Goal: Task Accomplishment & Management: Manage account settings

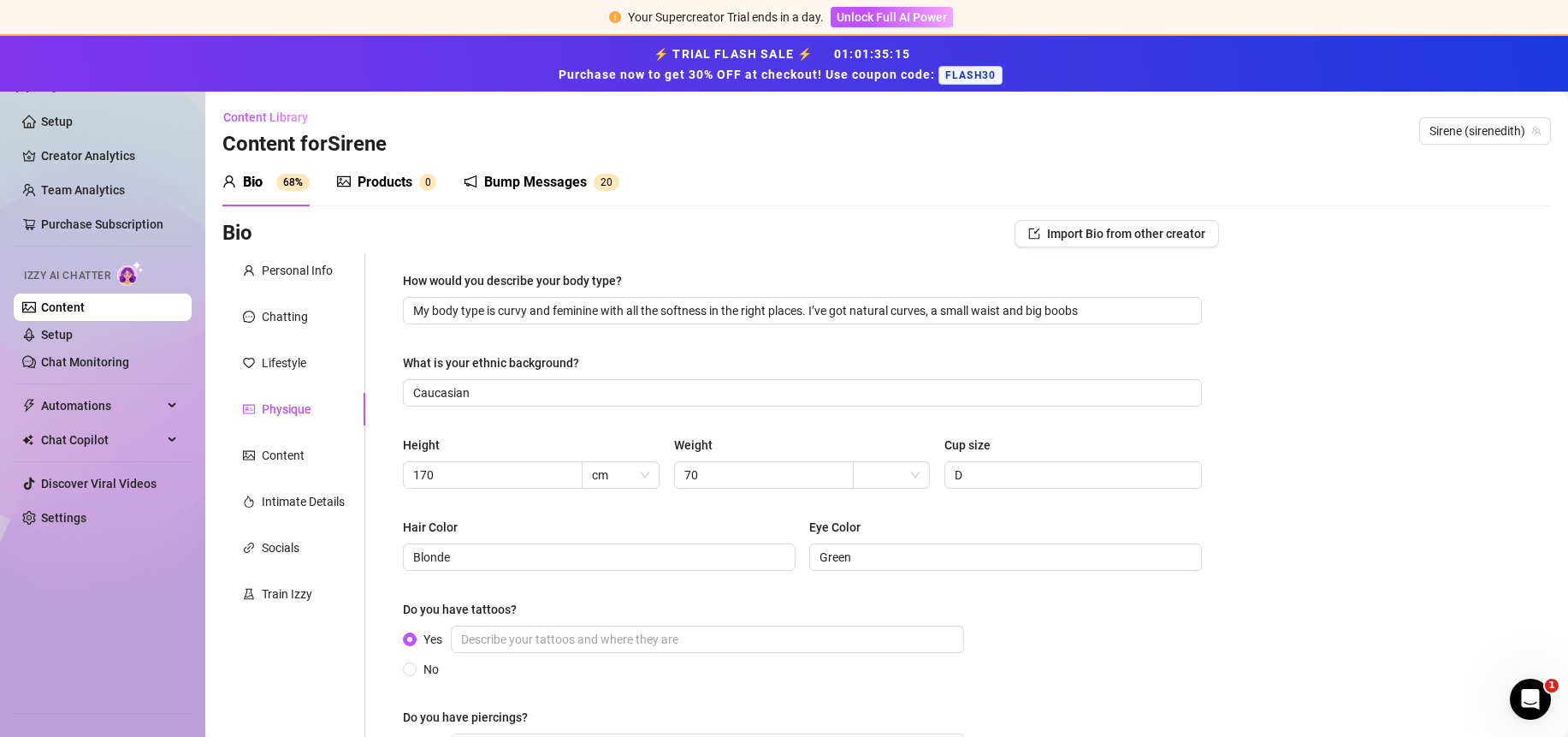
scroll to position [233, 0]
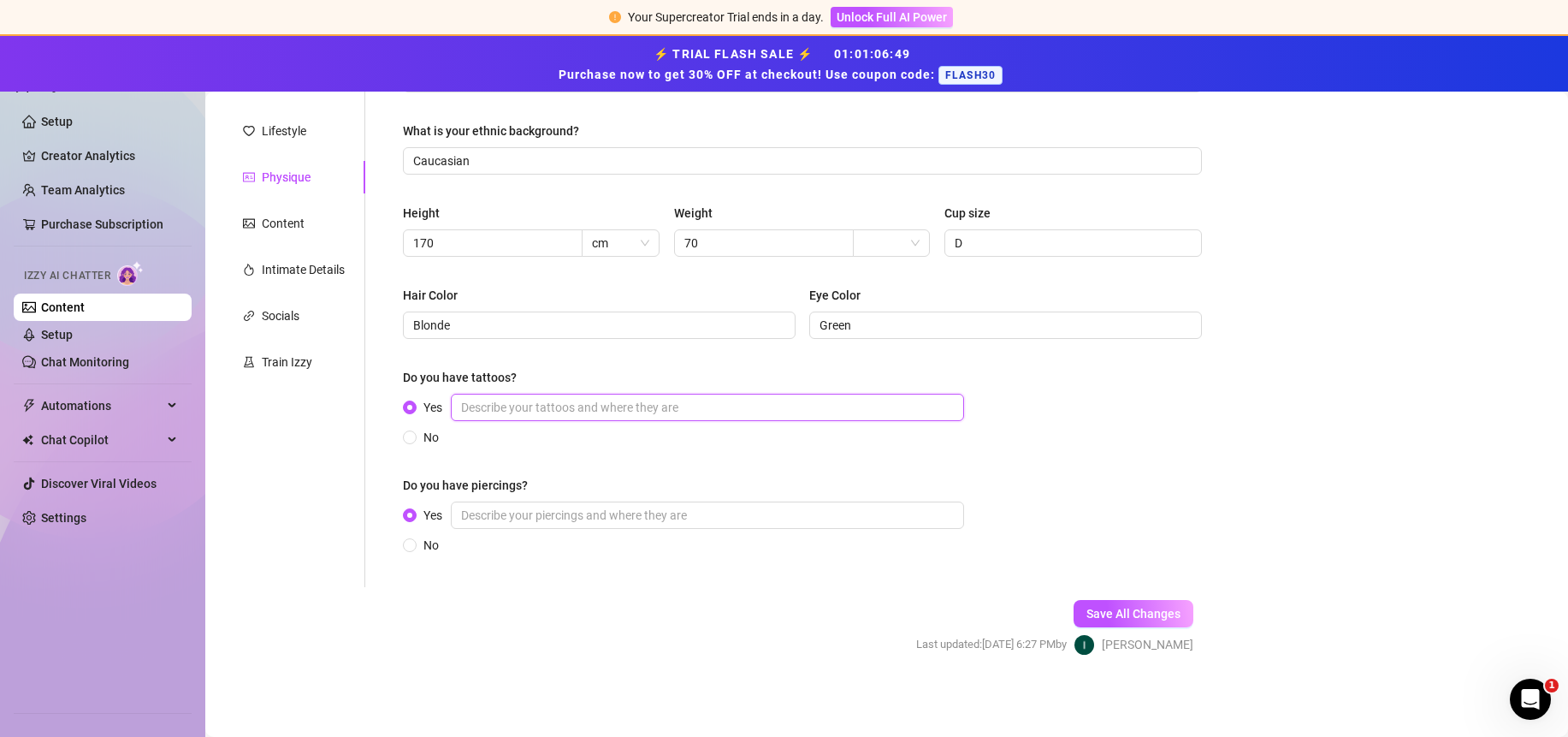
click at [555, 419] on input "Yes" at bounding box center [708, 407] width 514 height 27
paste input "Yeah I’ve got tattoos here and there… I can show them to you if you want 😉"
type input "Yeah I’ve got tattoos here and there… I can show them to you if you want 😉"
click at [532, 515] on input "Yes" at bounding box center [708, 515] width 514 height 27
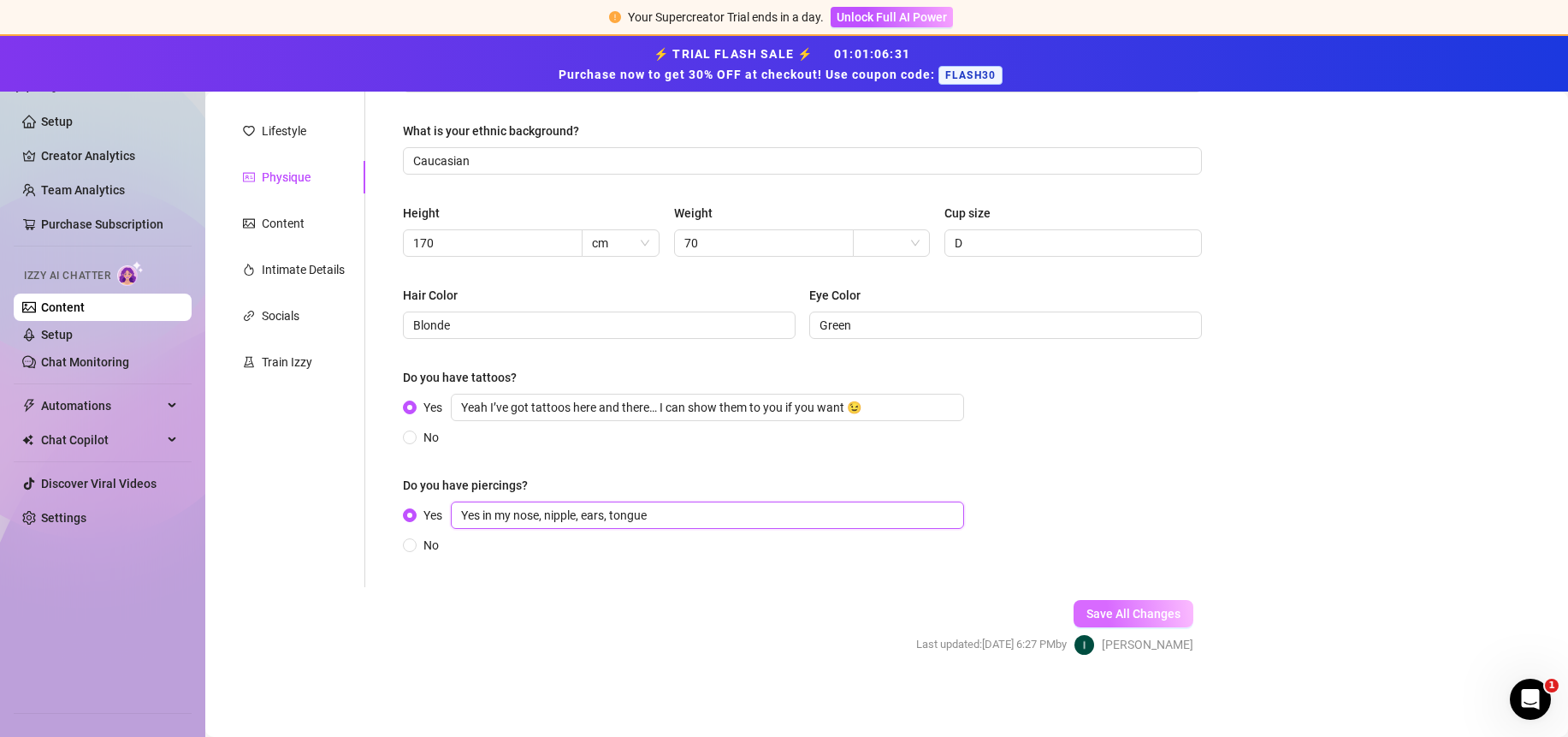
type input "Yes in my nose, nipple, ears, tongue"
click at [1173, 609] on button "Save All Changes" at bounding box center [1133, 613] width 120 height 27
click at [278, 213] on div "Content" at bounding box center [294, 223] width 143 height 33
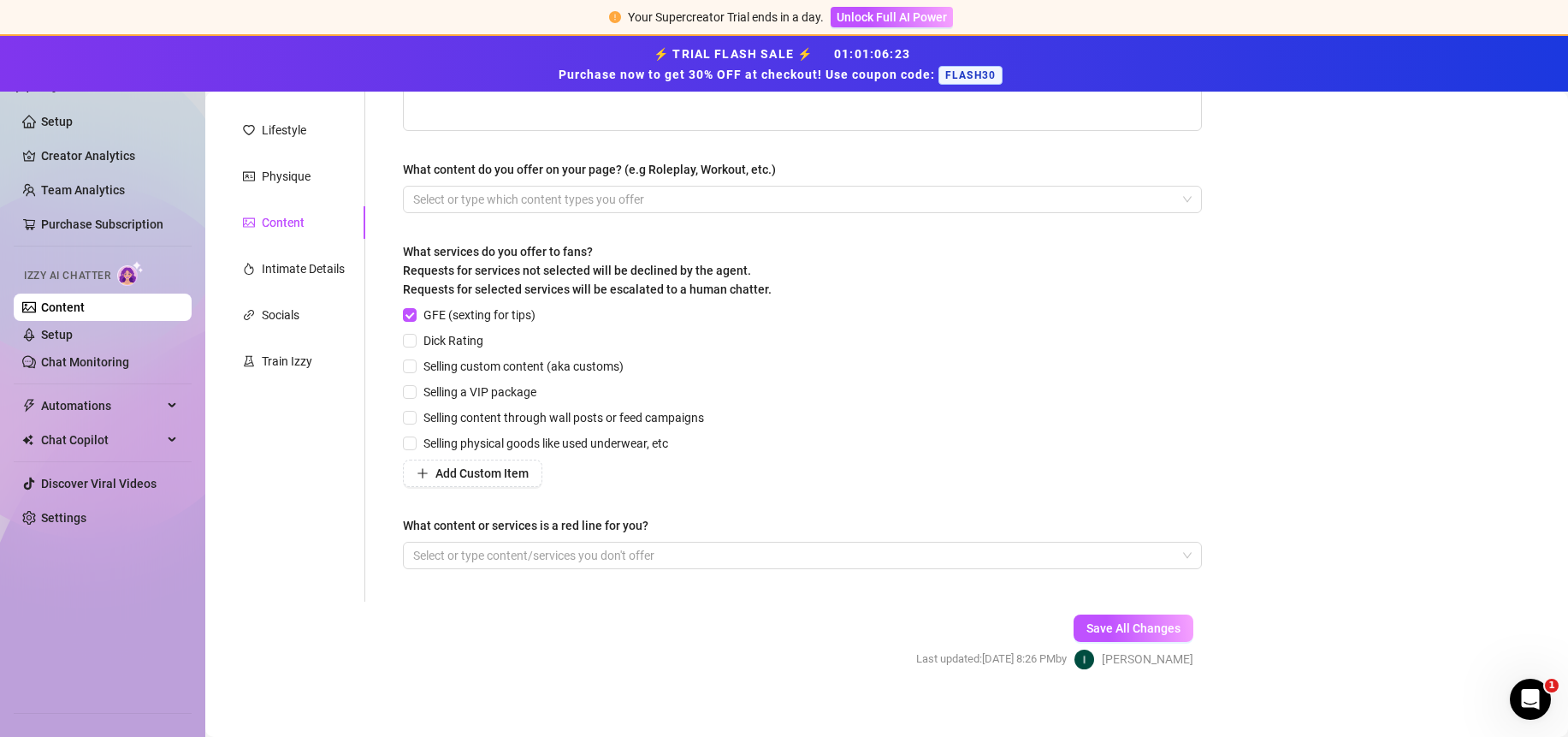
scroll to position [0, 0]
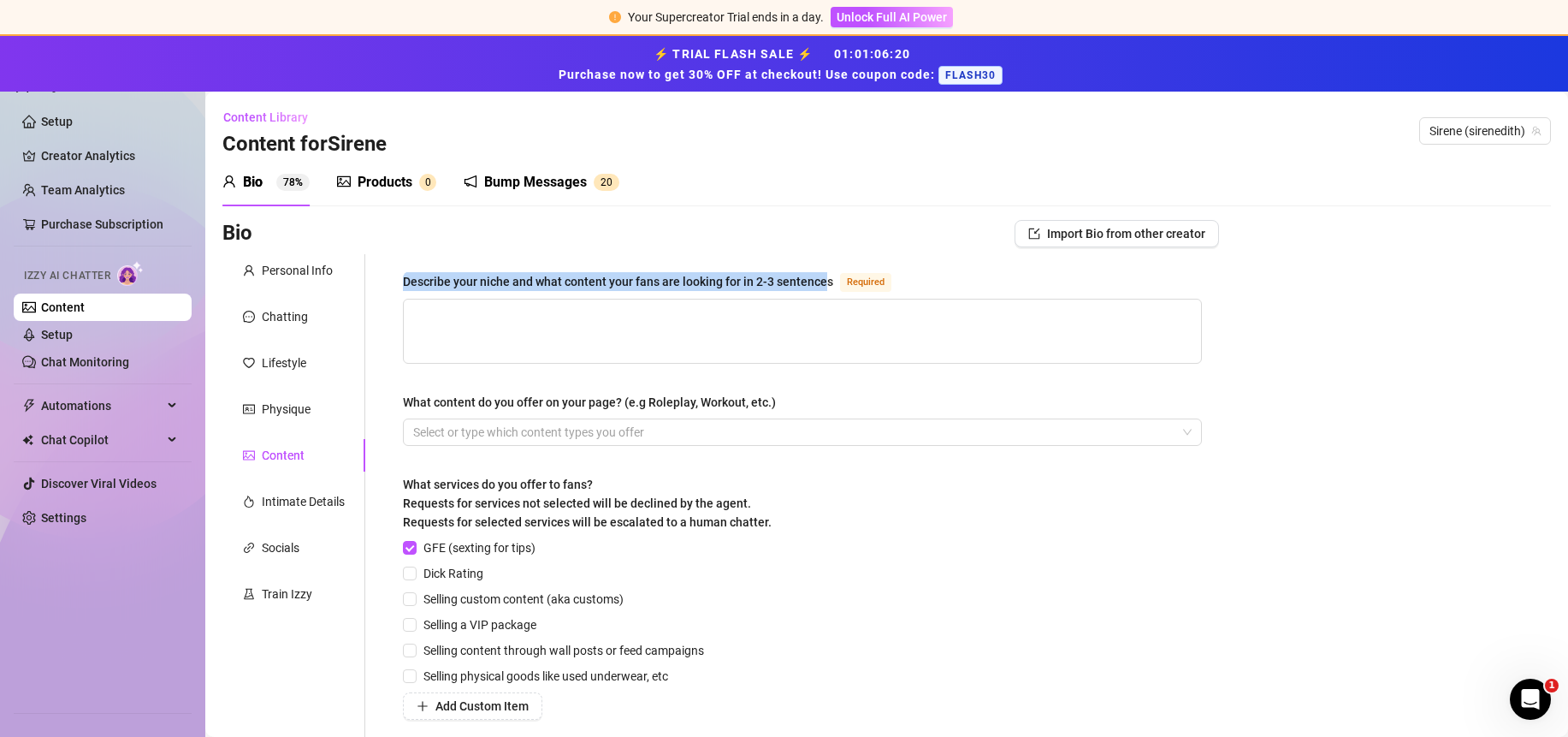
drag, startPoint x: 404, startPoint y: 284, endPoint x: 825, endPoint y: 284, distance: 421.0
click at [825, 284] on div "Describe your niche and what content your fans are looking for in 2-3 sentences" at bounding box center [618, 281] width 430 height 19
copy div "Describe your niche and what content your fans are looking for in 2-3 sentence"
click at [543, 324] on textarea "Describe your niche and what content your fans are looking for in 2-3 sentences…" at bounding box center [802, 331] width 797 height 63
paste textarea "“My niche is mixing comedy, lifestyle and a touch of sexiness. Fans come to me …"
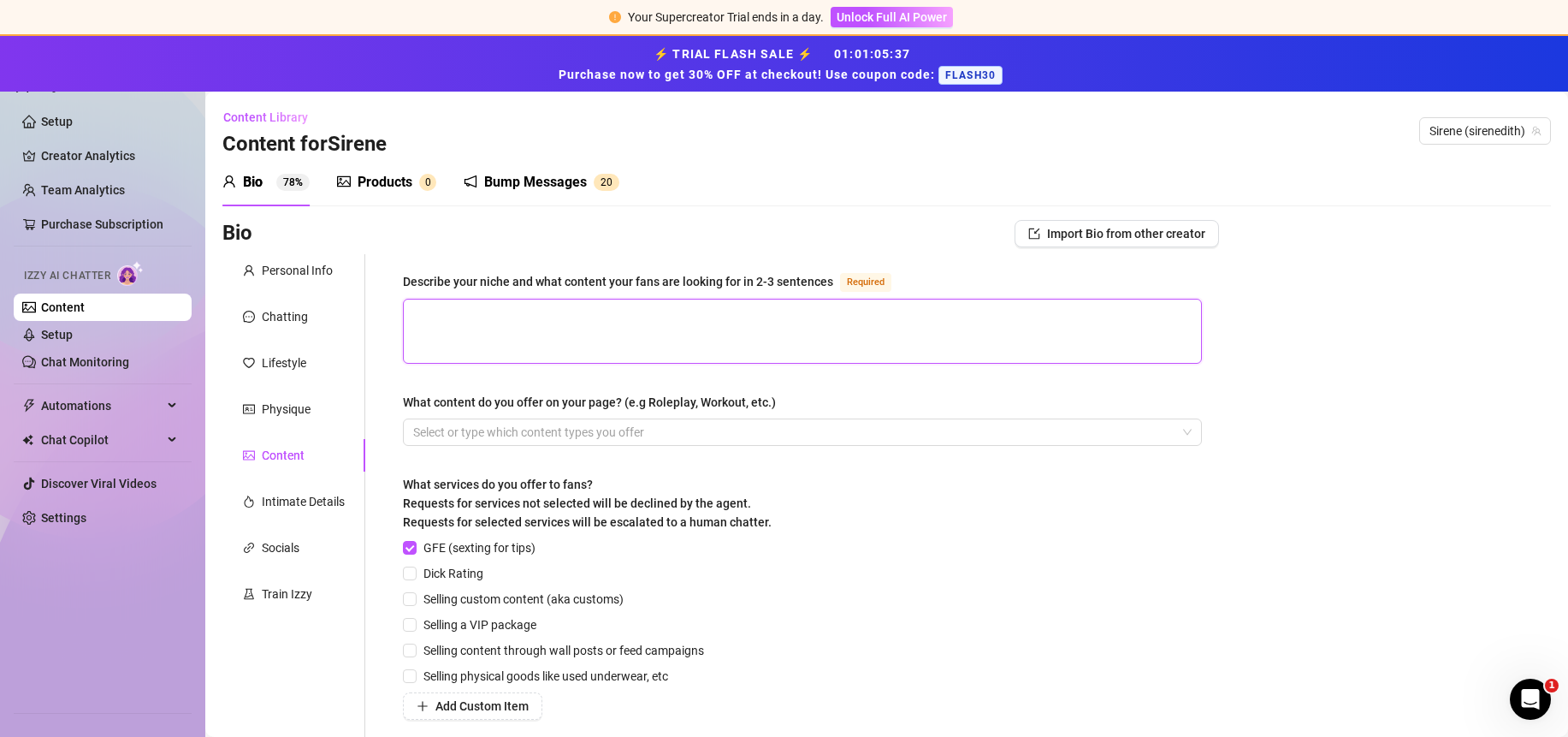
type textarea "“My niche is mixing comedy, lifestyle and a touch of sexiness. Fans come to me …"
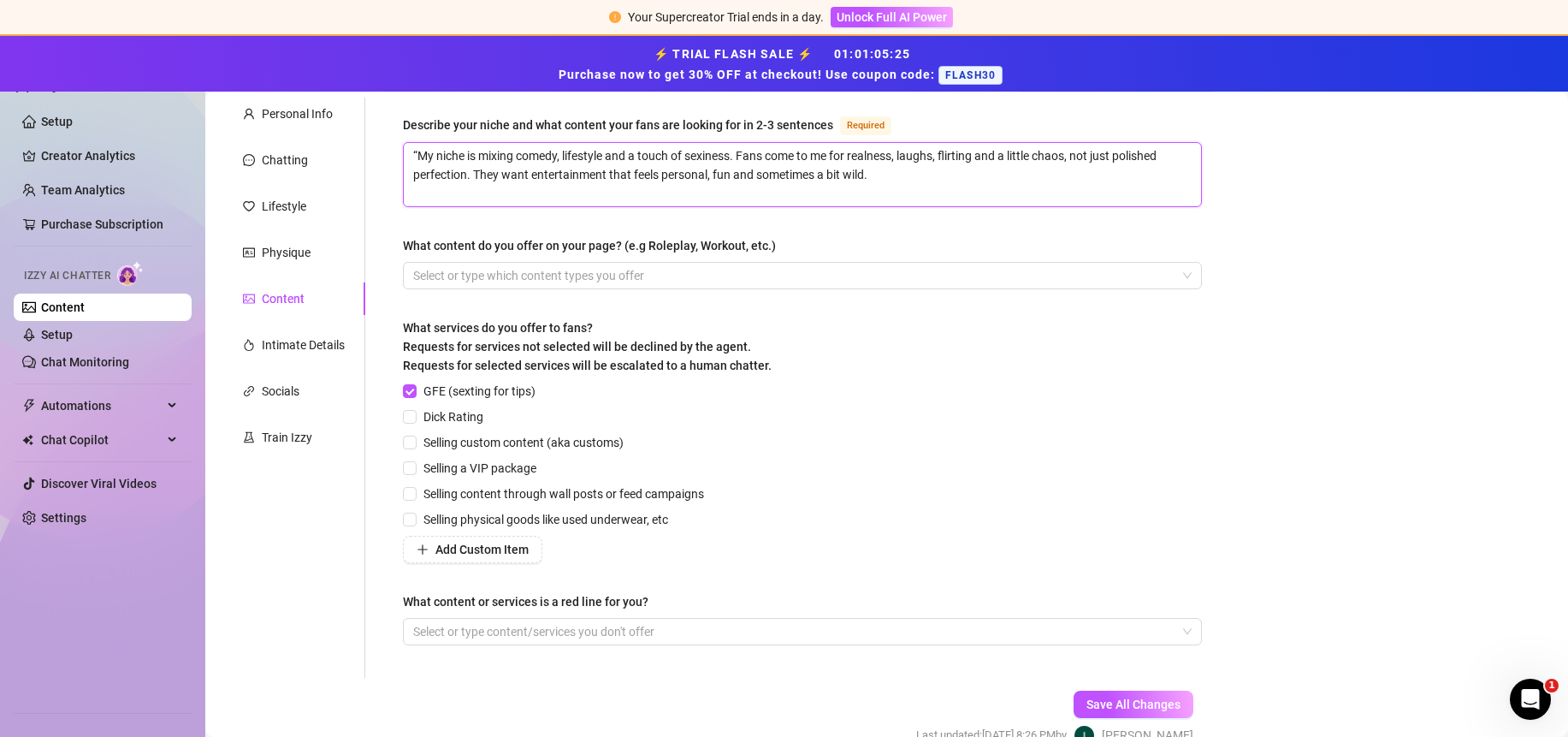
scroll to position [176, 0]
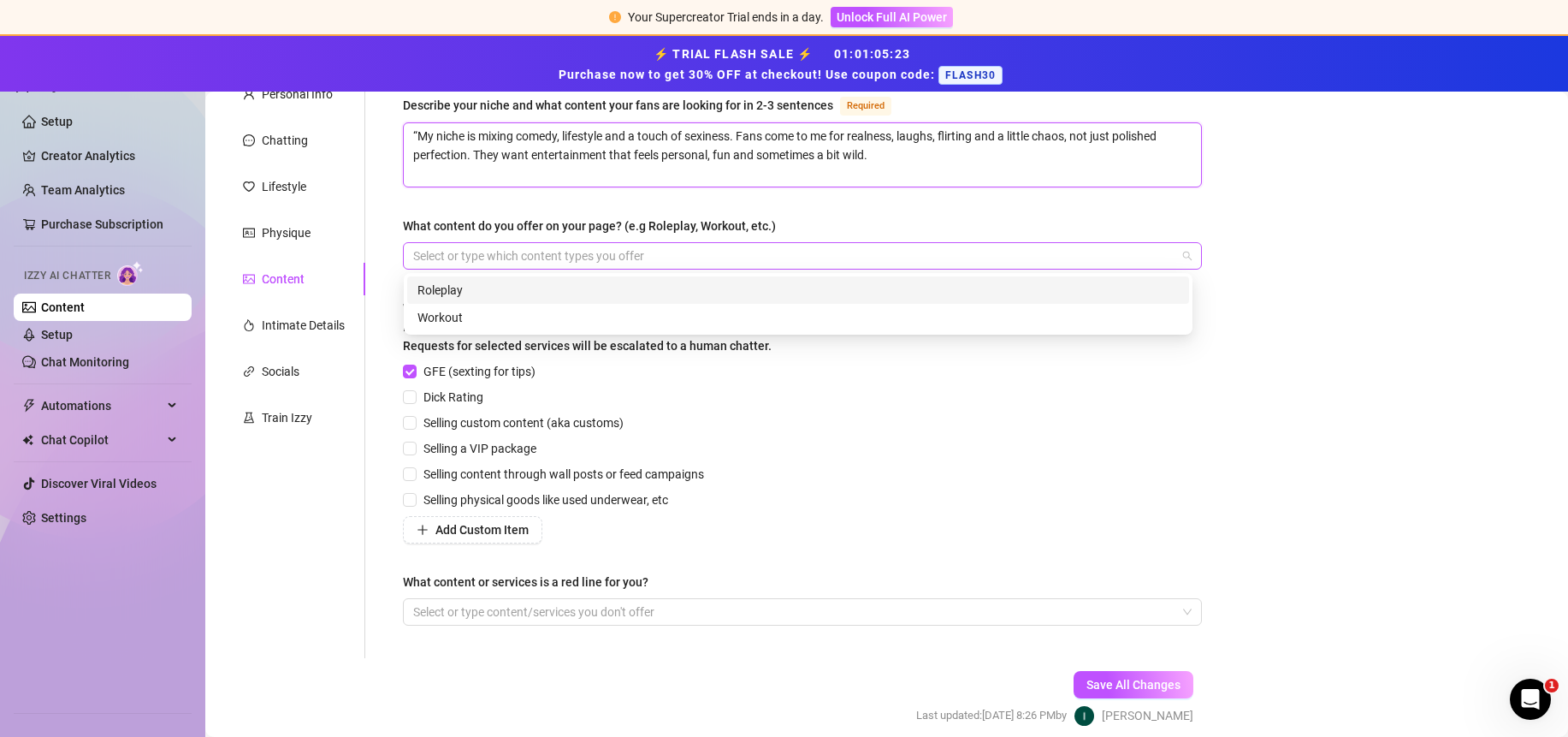
click at [543, 253] on div at bounding box center [793, 256] width 775 height 24
type textarea "“My niche is mixing comedy, lifestyle and a touch of sexiness. Fans come to me …"
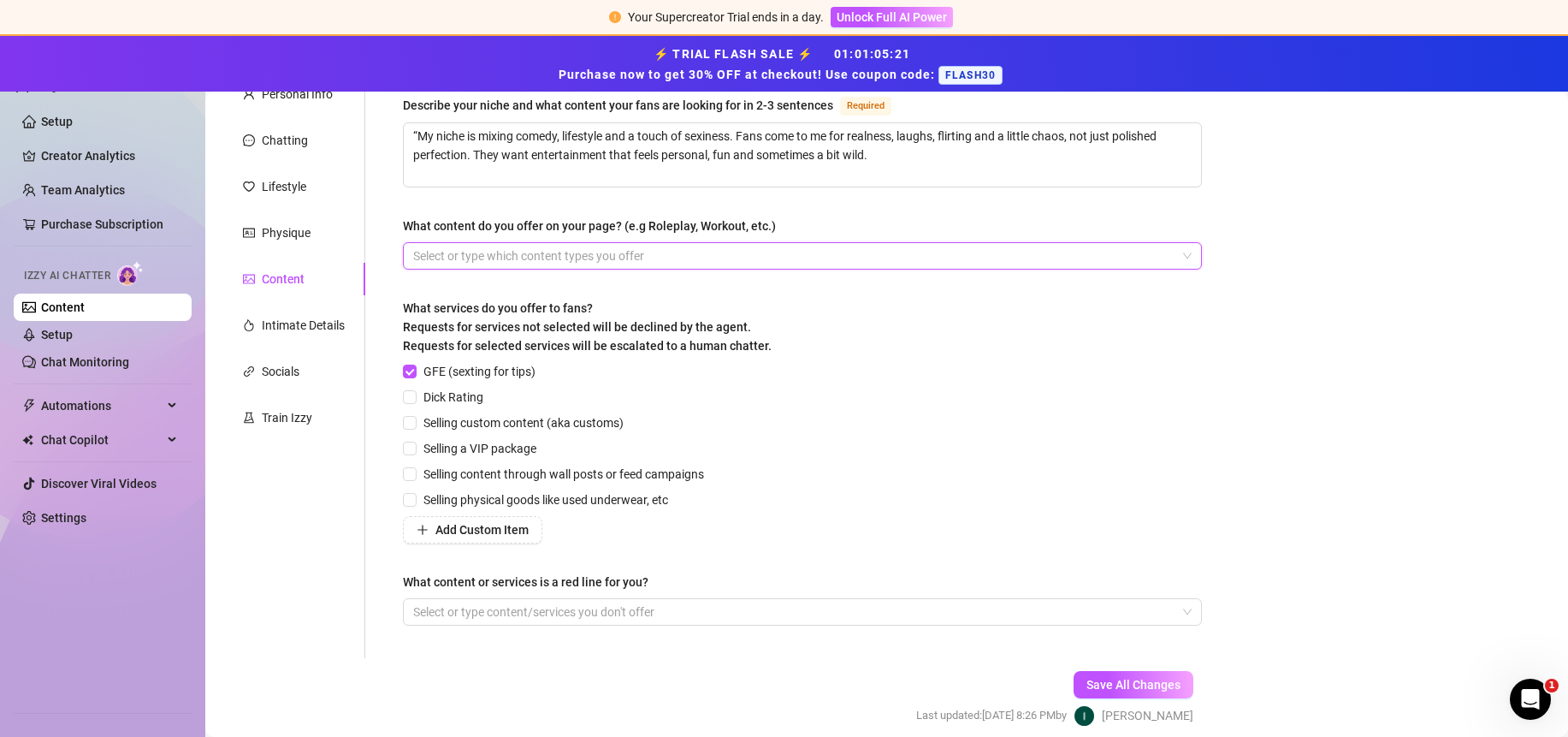
click at [486, 244] on div at bounding box center [793, 256] width 775 height 24
click at [485, 248] on div at bounding box center [793, 256] width 775 height 24
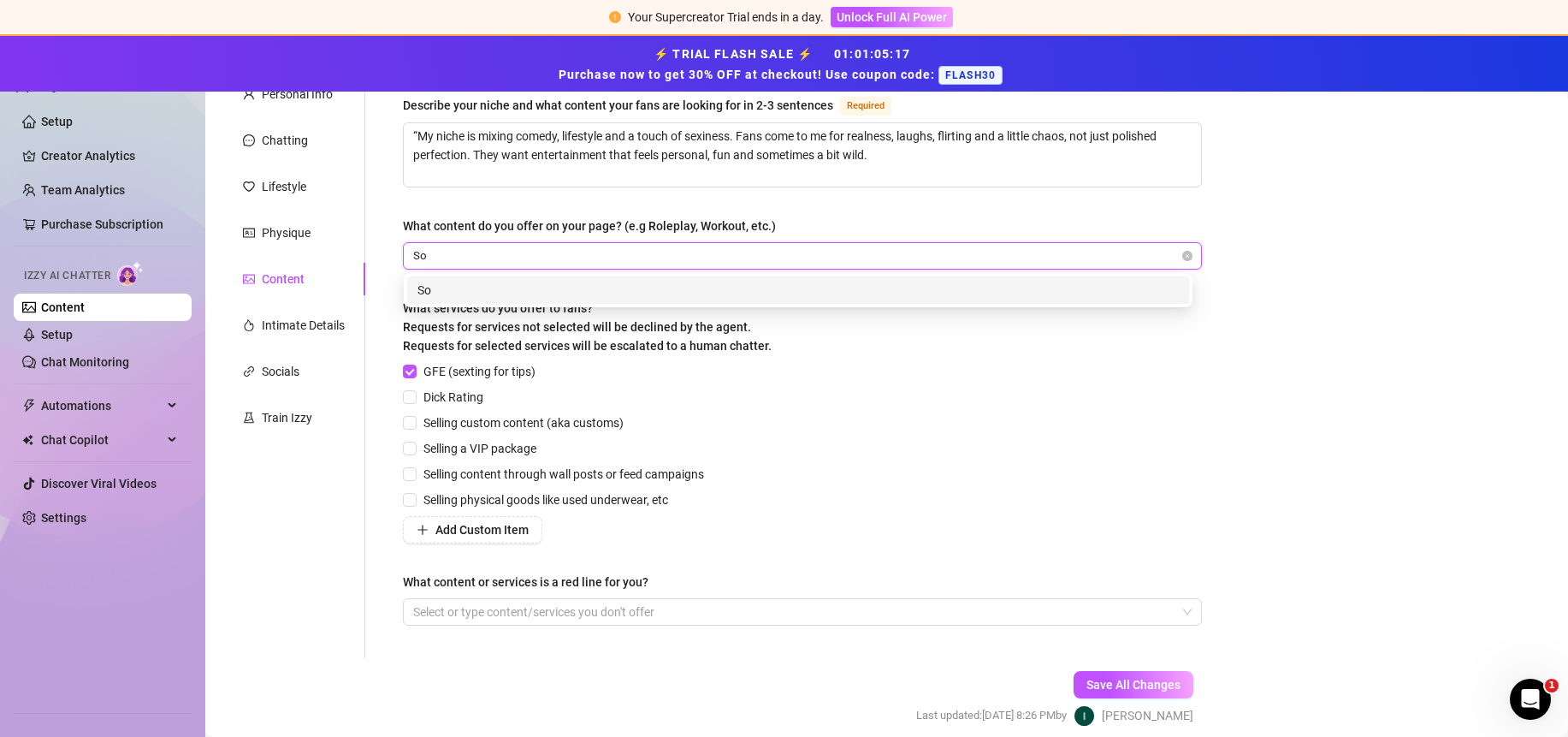
type input "S"
type input "Solo vids and pics"
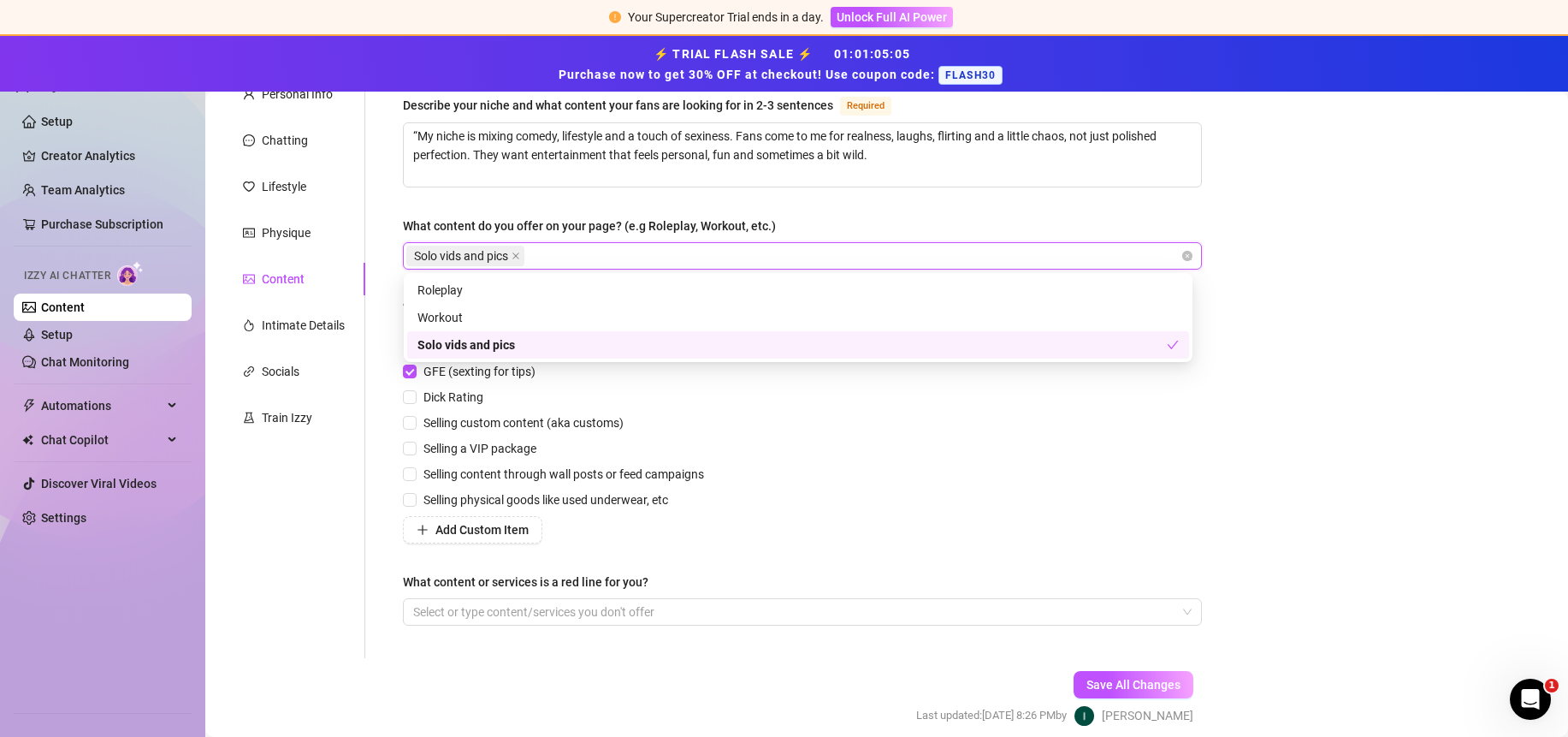
click at [887, 440] on div "GFE (sexting for tips) Dick Rating Selling custom content (aka customs) Selling…" at bounding box center [801, 452] width 798 height 181
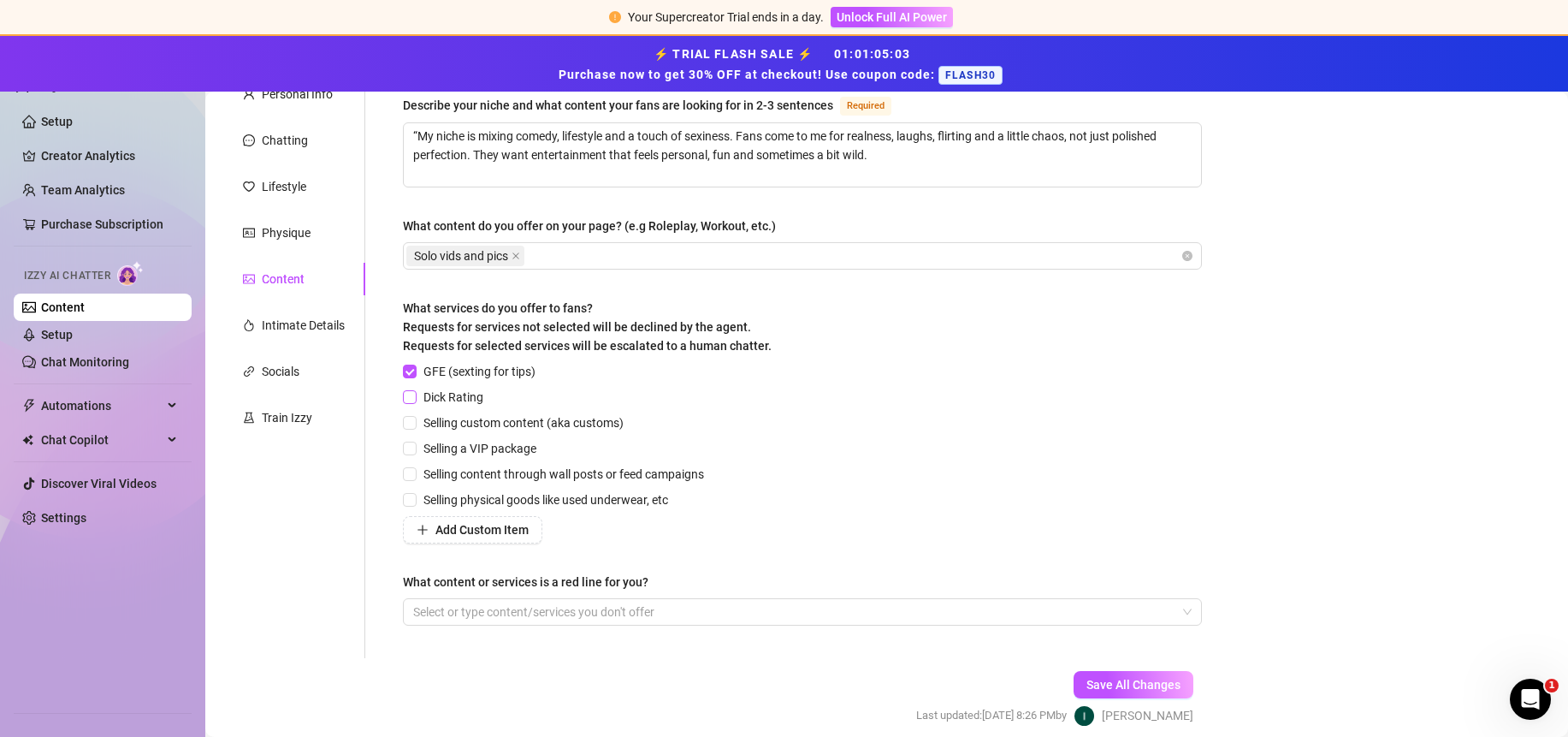
click at [408, 396] on input "Dick Rating" at bounding box center [409, 396] width 12 height 12
checkbox input "true"
click at [408, 422] on input "Selling custom content (aka customs)" at bounding box center [409, 422] width 12 height 12
checkbox input "true"
click at [407, 447] on input "Selling a VIP package" at bounding box center [409, 448] width 12 height 12
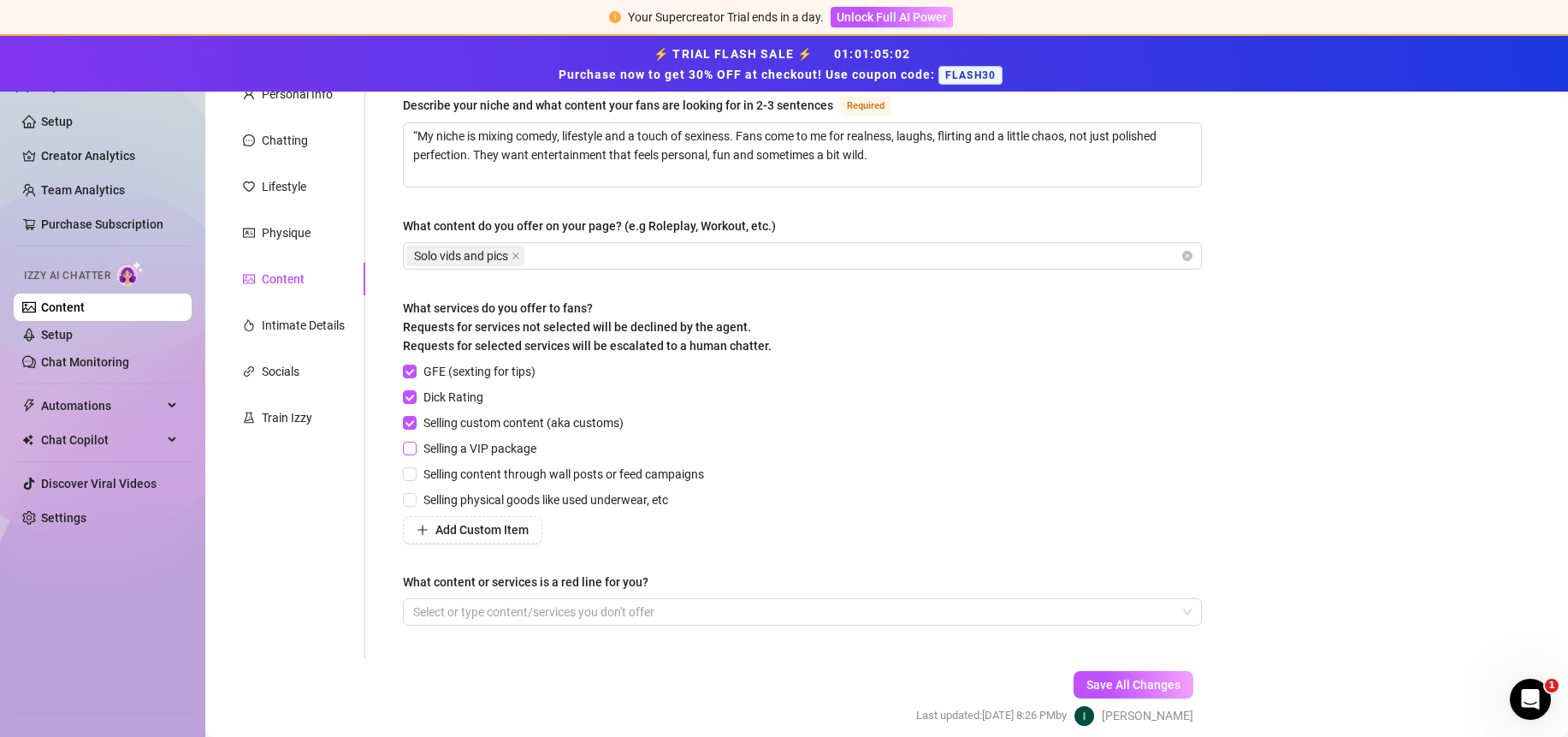
checkbox input "true"
click at [409, 472] on input "Selling content through wall posts or feed campaigns" at bounding box center [409, 473] width 12 height 12
checkbox input "true"
click at [408, 502] on input "Selling physical goods like used underwear, etc" at bounding box center [409, 499] width 12 height 12
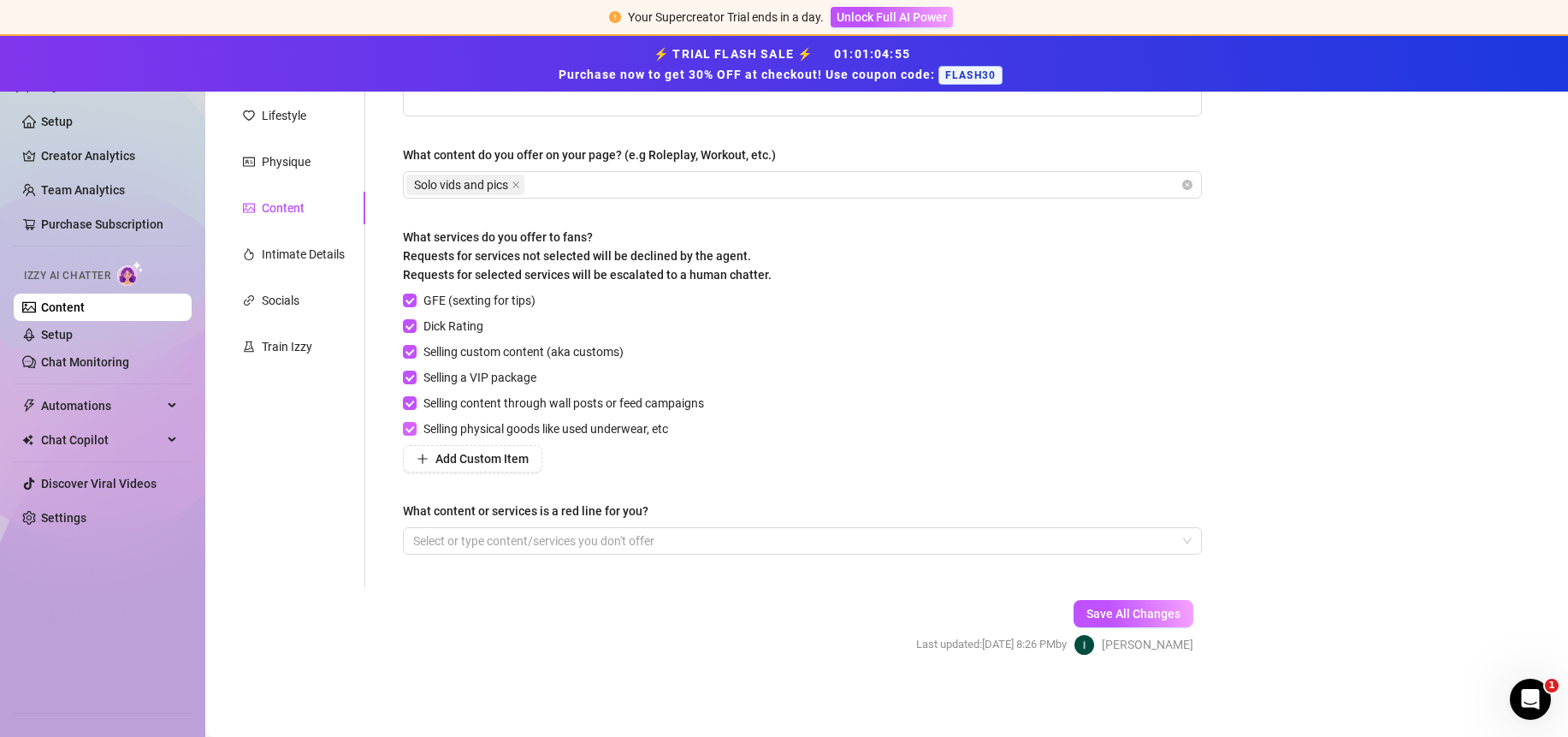
click at [413, 429] on input "Selling physical goods like used underwear, etc" at bounding box center [409, 428] width 12 height 12
checkbox input "false"
click at [1124, 614] on span "Save All Changes" at bounding box center [1133, 614] width 94 height 14
click at [288, 255] on div "Intimate Details" at bounding box center [303, 254] width 83 height 19
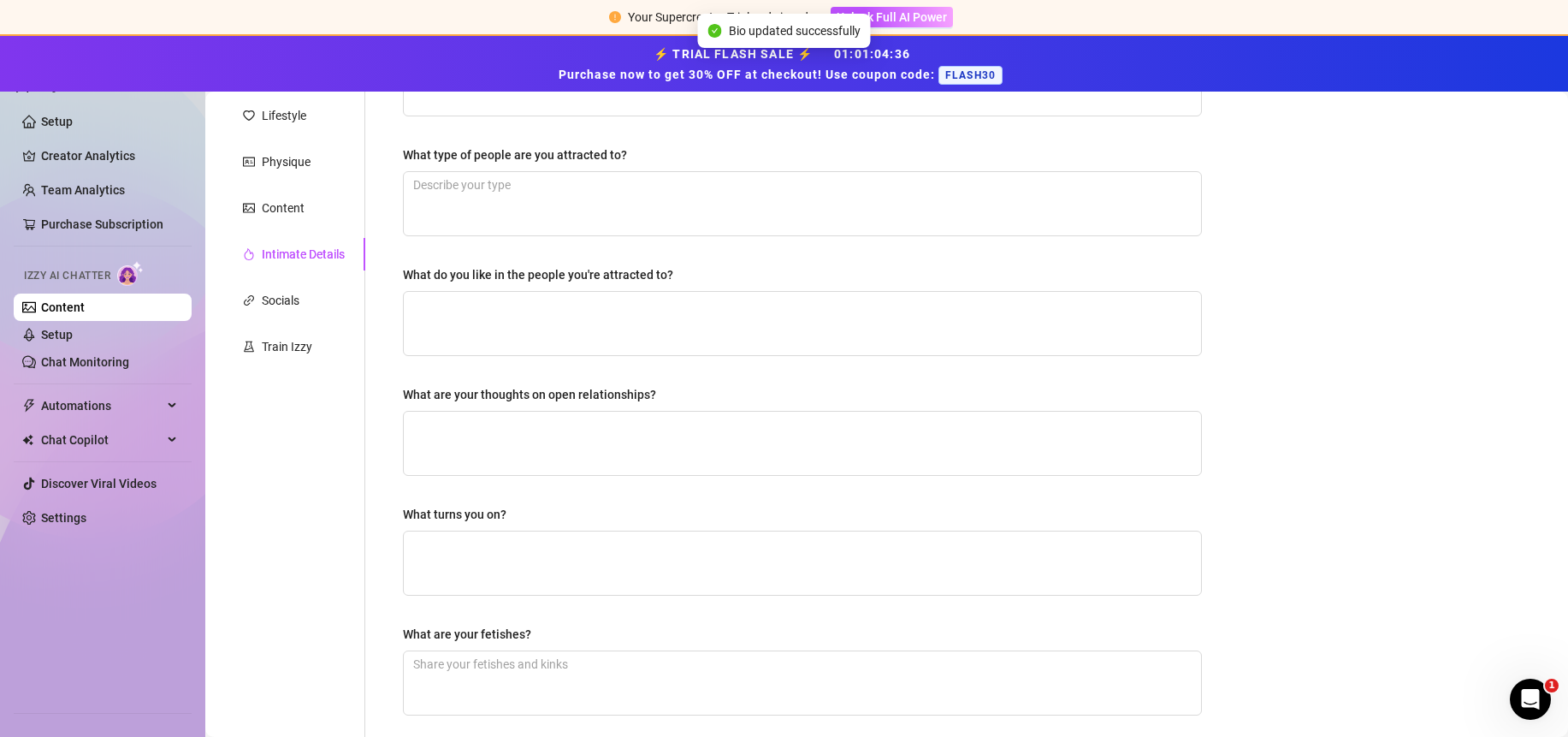
scroll to position [0, 0]
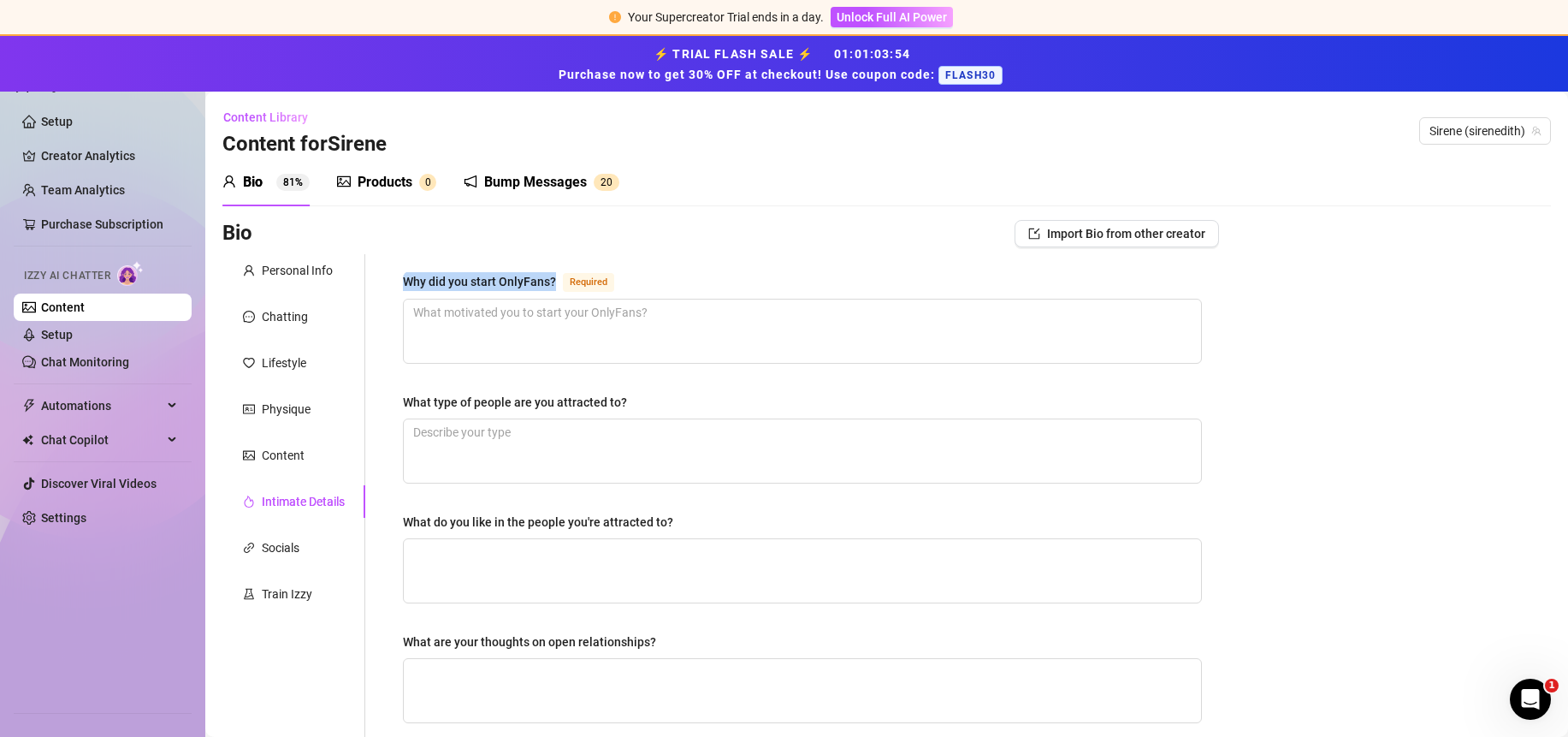
drag, startPoint x: 554, startPoint y: 281, endPoint x: 402, endPoint y: 288, distance: 152.2
click at [403, 288] on div "Why did you start OnlyFans?" at bounding box center [479, 281] width 153 height 19
copy div "Why did you start OnlyFans?"
drag, startPoint x: 401, startPoint y: 407, endPoint x: 662, endPoint y: 401, distance: 261.1
click at [662, 401] on div "Why did you start OnlyFans? Required What type of people are you attracted to? …" at bounding box center [802, 684] width 833 height 861
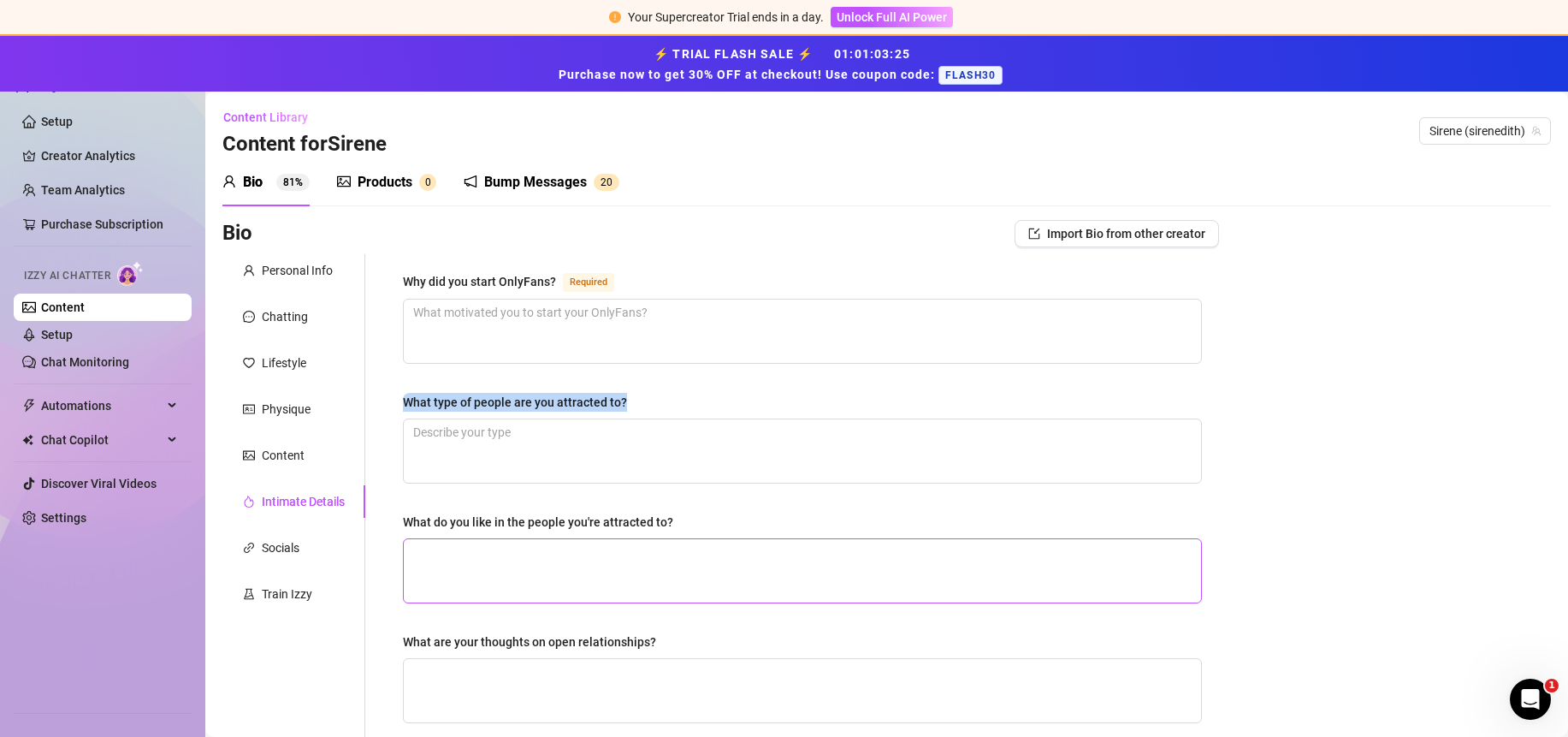
copy div "What type of people are you attracted to?"
click at [486, 313] on textarea "Why did you start OnlyFans? Required" at bounding box center [802, 331] width 797 height 63
paste textarea "I started OnlyFans because I’m a little perv and I wanted a place to chat with …"
type textarea "I started OnlyFans because I’m a little perv and I wanted a place to chat with …"
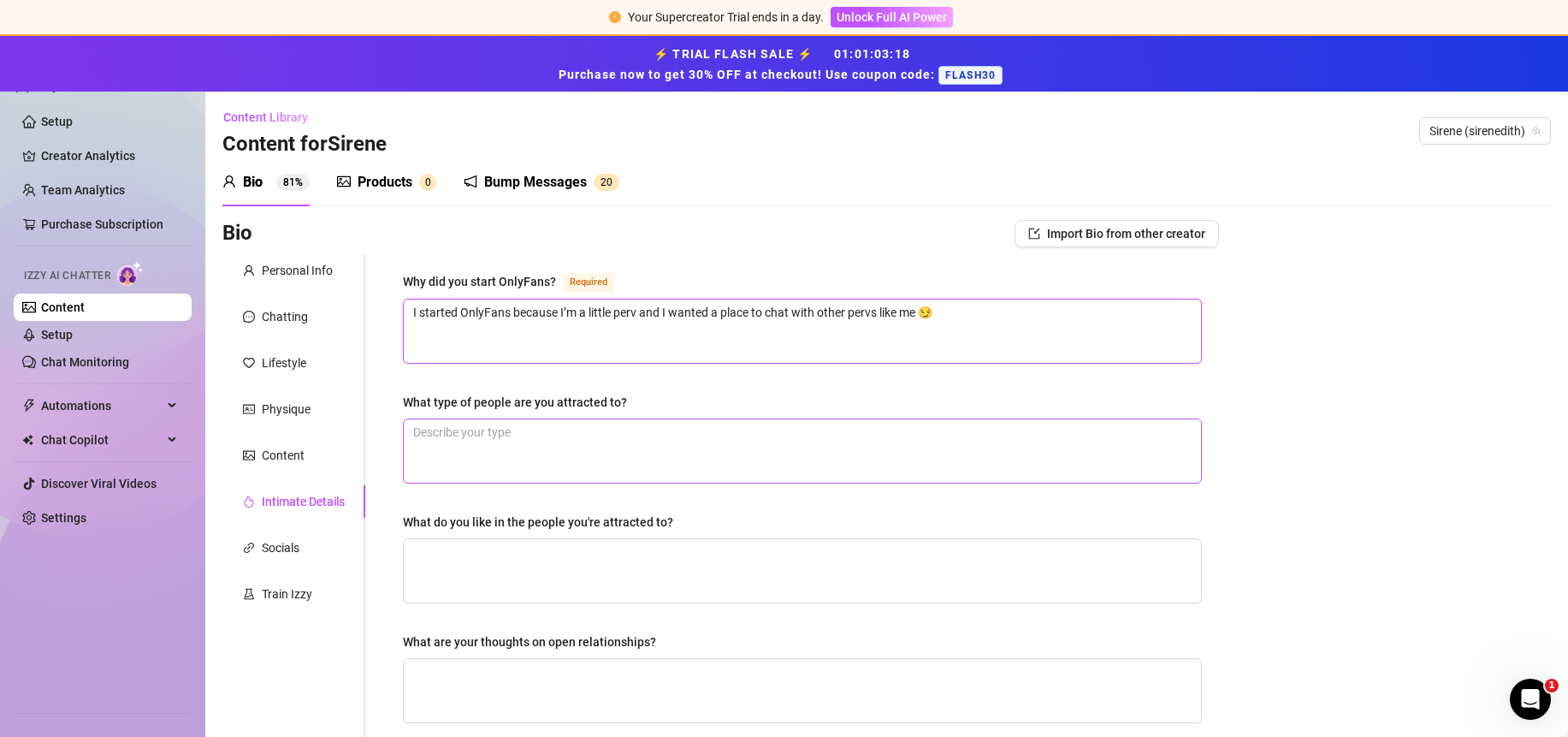
type textarea "I started OnlyFans because I’m a little perv and I wanted a place to chat with …"
click at [578, 426] on textarea "What type of people are you attracted to?" at bounding box center [802, 450] width 797 height 63
drag, startPoint x: 678, startPoint y: 398, endPoint x: 397, endPoint y: 401, distance: 281.0
click at [397, 401] on div "Why did you start OnlyFans? Required I started OnlyFans because I’m a little pe…" at bounding box center [802, 684] width 833 height 861
copy div "What type of people are you attracted to?"
